Goal: Task Accomplishment & Management: Use online tool/utility

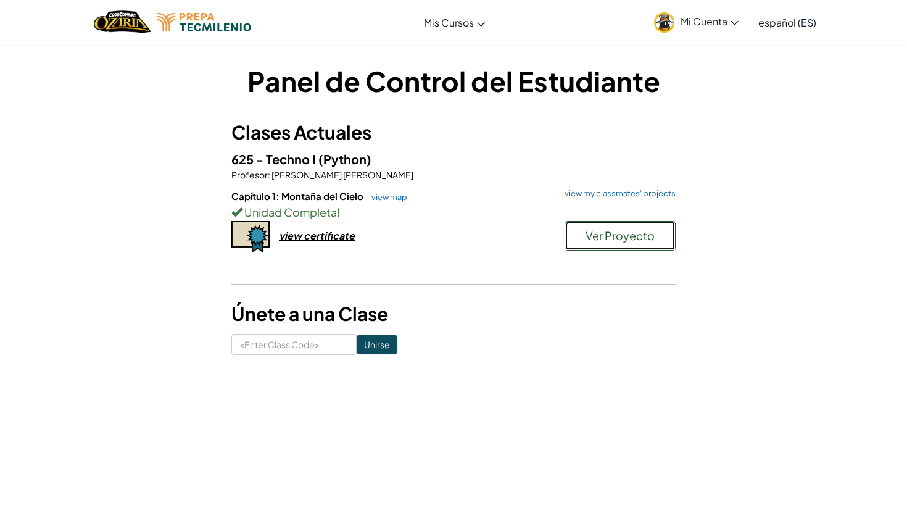
click at [605, 239] on span "Ver Proyecto" at bounding box center [620, 235] width 69 height 14
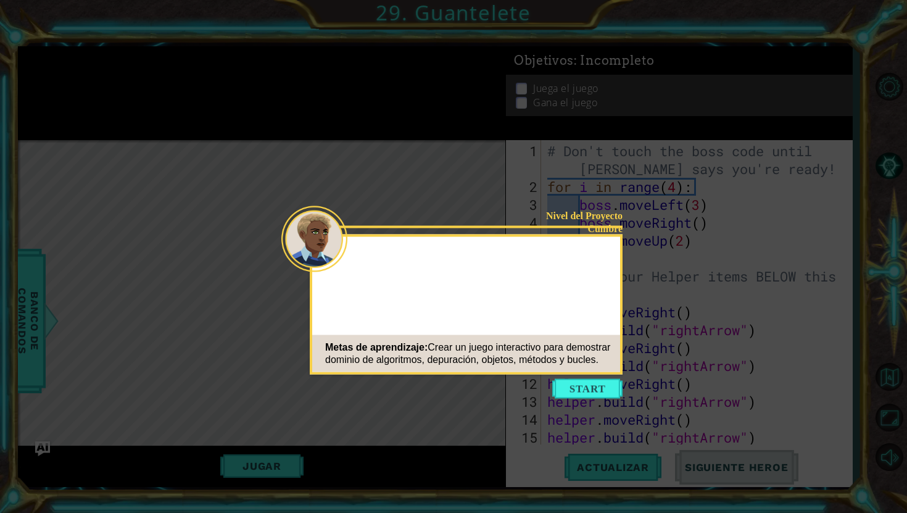
scroll to position [340, 0]
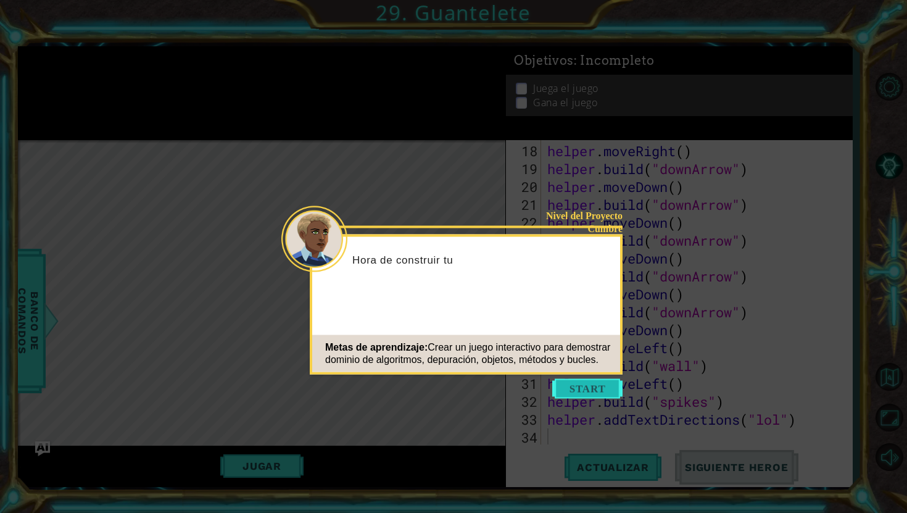
click at [586, 386] on button "Start" at bounding box center [587, 389] width 70 height 20
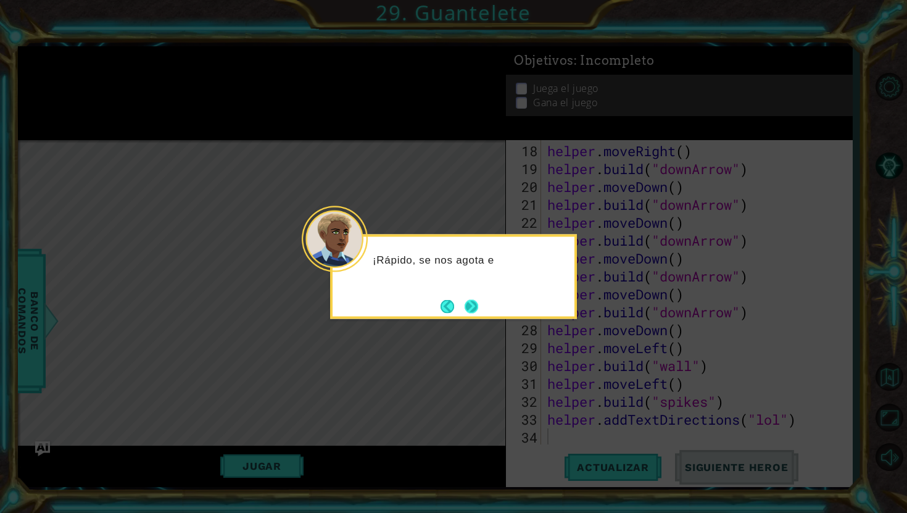
click at [470, 307] on button "Next" at bounding box center [472, 306] width 14 height 14
